Goal: Task Accomplishment & Management: Use online tool/utility

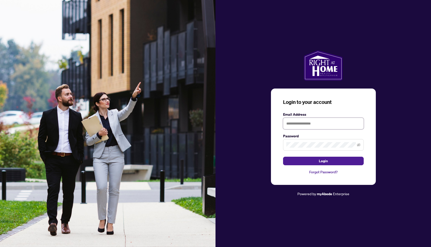
click at [302, 126] on input "text" at bounding box center [323, 124] width 81 height 12
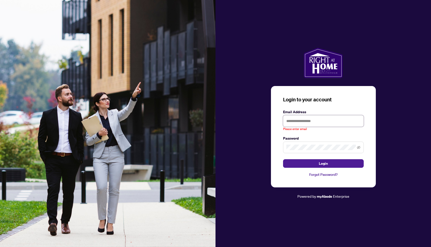
type input "**********"
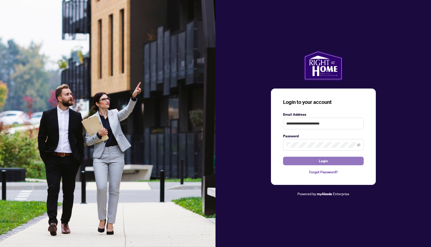
click at [359, 162] on button "Login" at bounding box center [323, 161] width 81 height 9
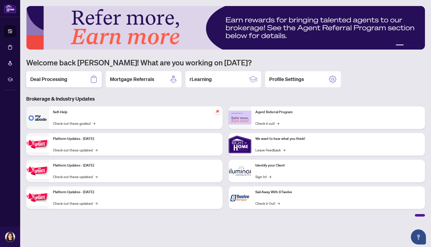
click at [88, 81] on div "Deal Processing" at bounding box center [64, 79] width 76 height 16
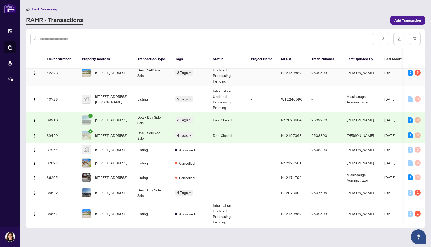
scroll to position [132, 0]
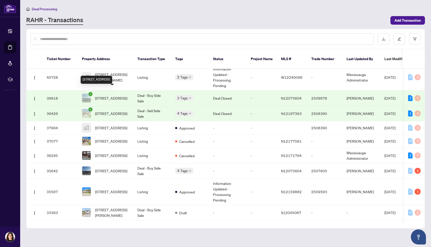
click at [111, 96] on span "[STREET_ADDRESS]" at bounding box center [111, 99] width 32 height 6
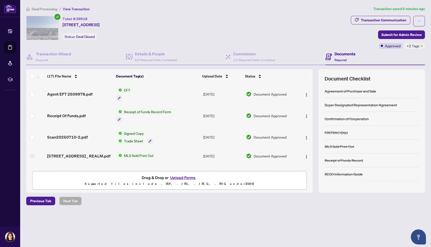
click at [127, 89] on span "EFT" at bounding box center [127, 90] width 10 height 6
click at [123, 113] on span "EFT" at bounding box center [123, 115] width 55 height 6
